Goal: Transaction & Acquisition: Purchase product/service

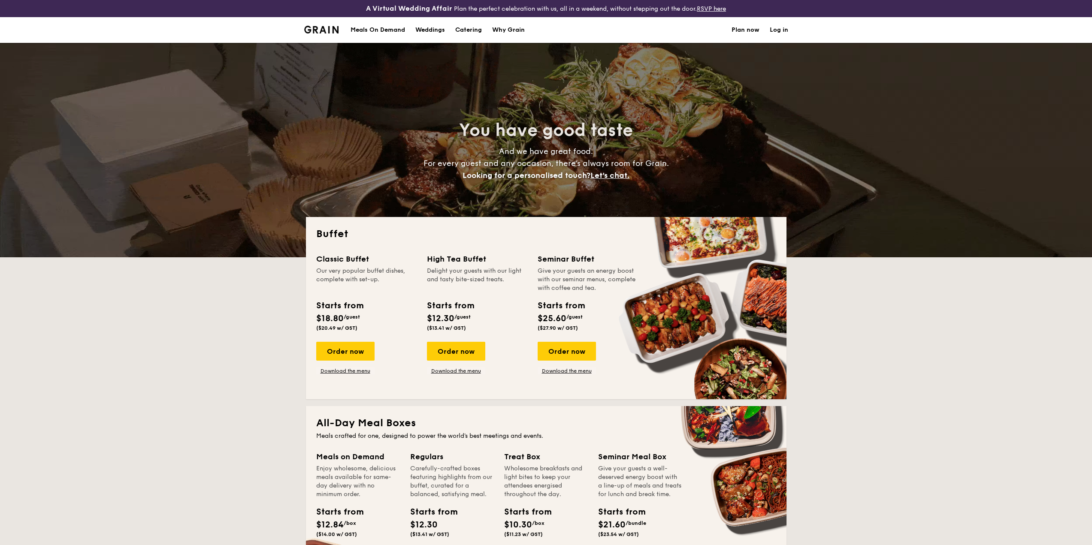
select select
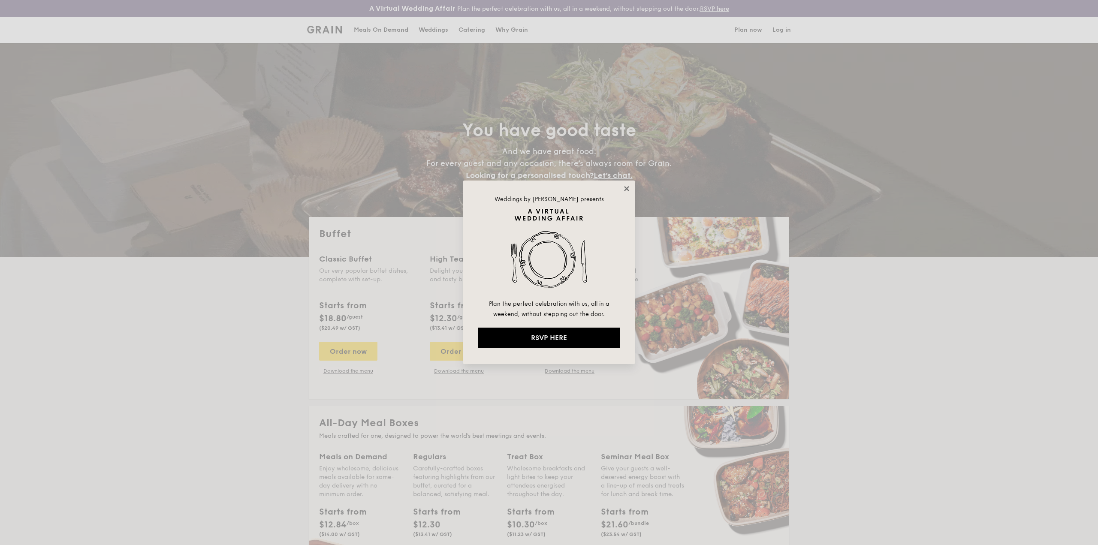
click at [625, 191] on icon at bounding box center [627, 189] width 8 height 8
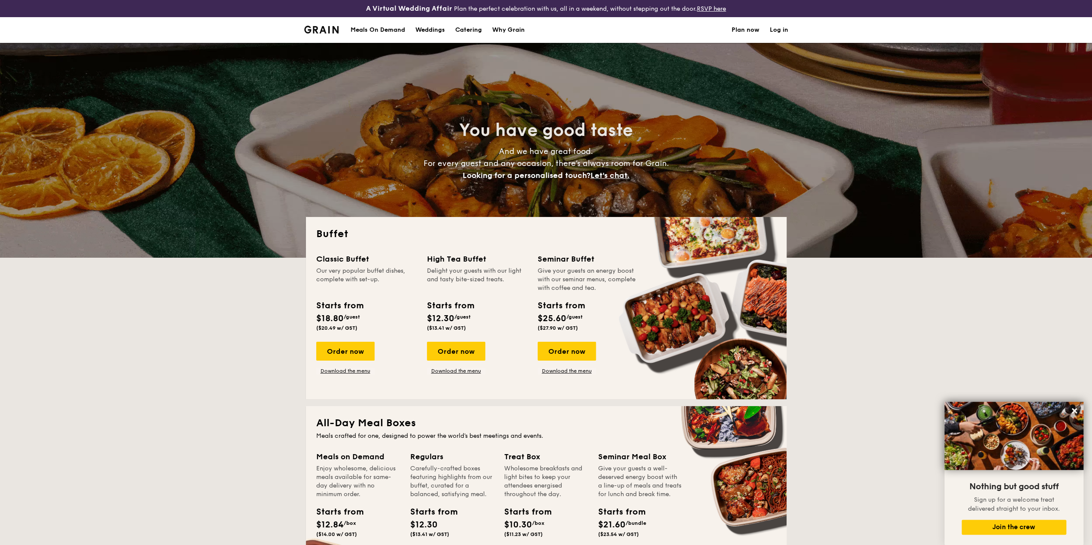
click at [469, 29] on h1 "Catering" at bounding box center [468, 30] width 27 height 26
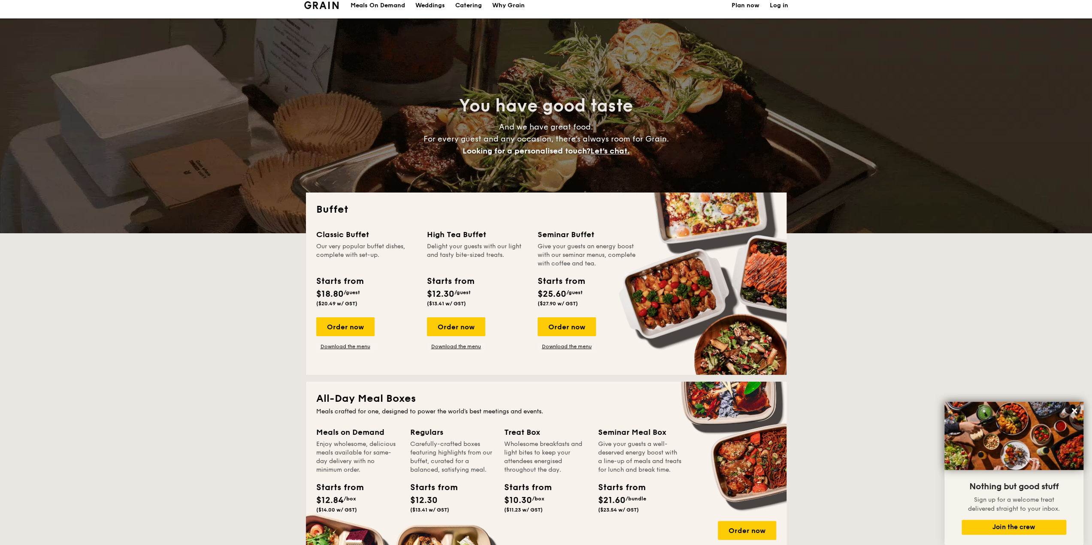
scroll to position [43, 0]
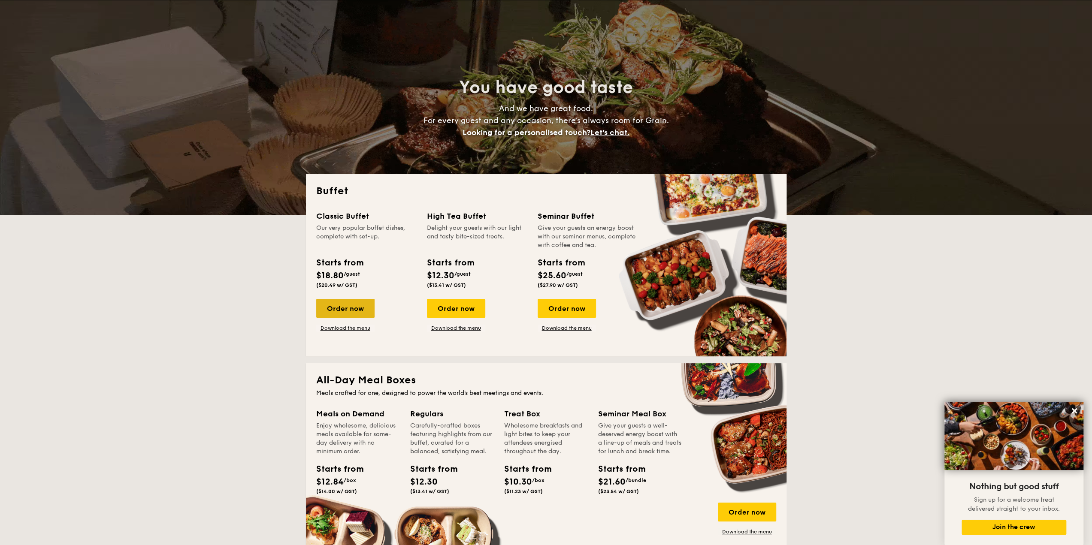
click at [350, 313] on div "Order now" at bounding box center [345, 308] width 58 height 19
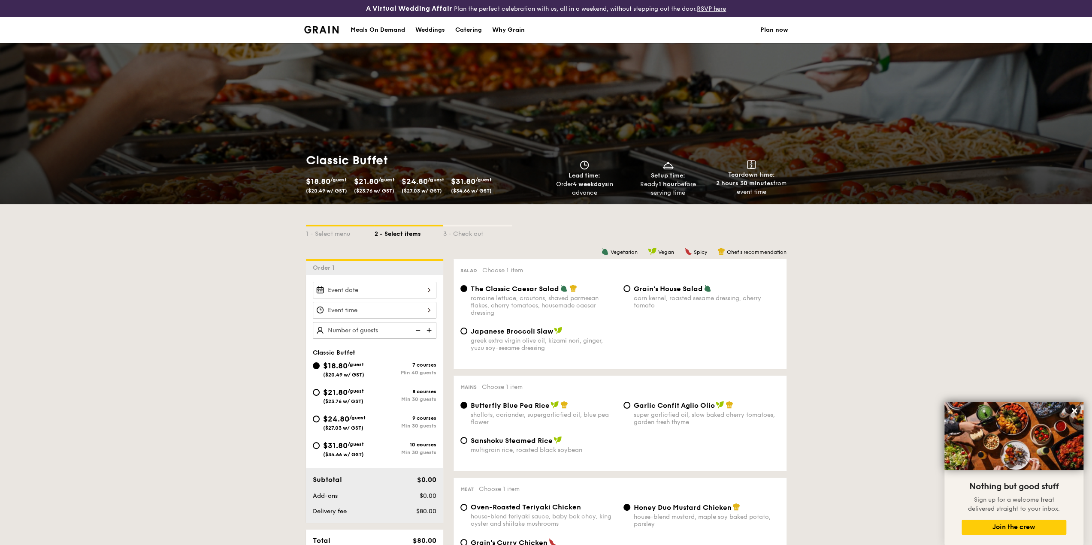
select select
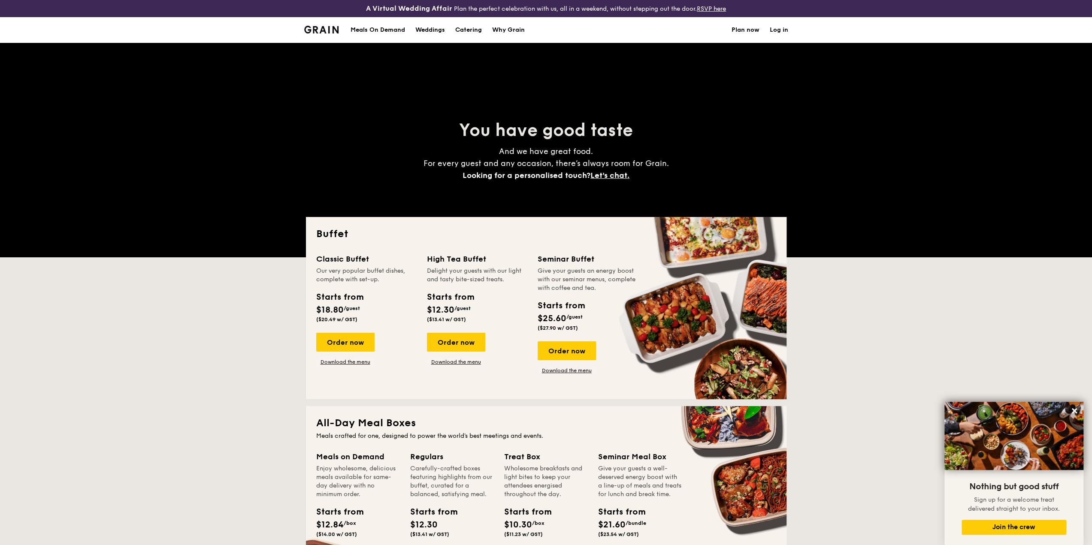
scroll to position [60, 0]
